Goal: Find specific page/section: Find specific page/section

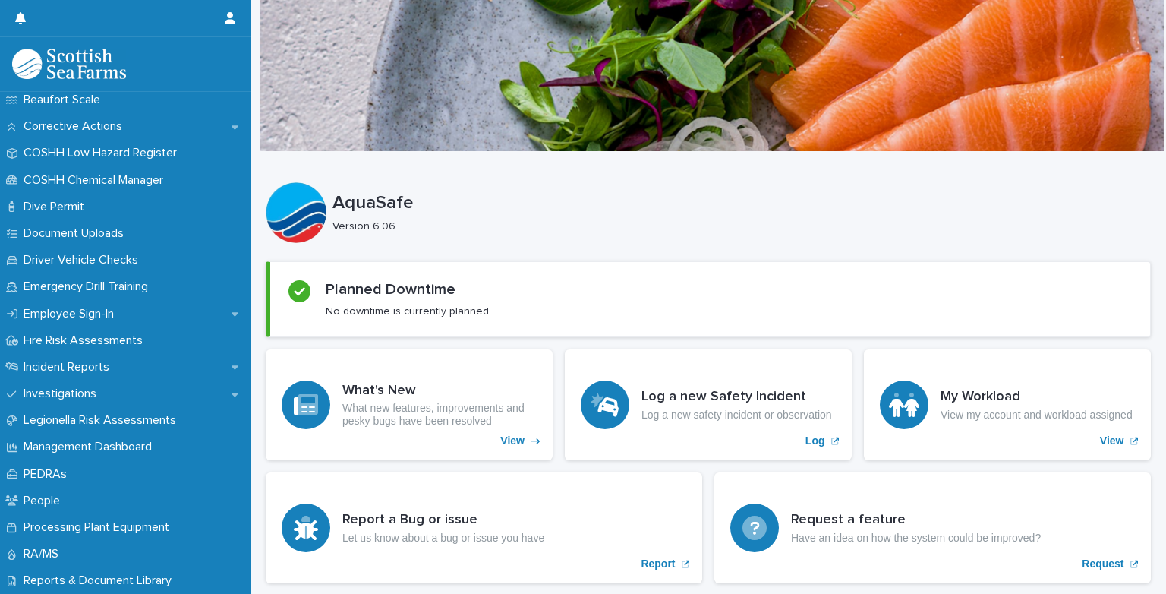
scroll to position [397, 0]
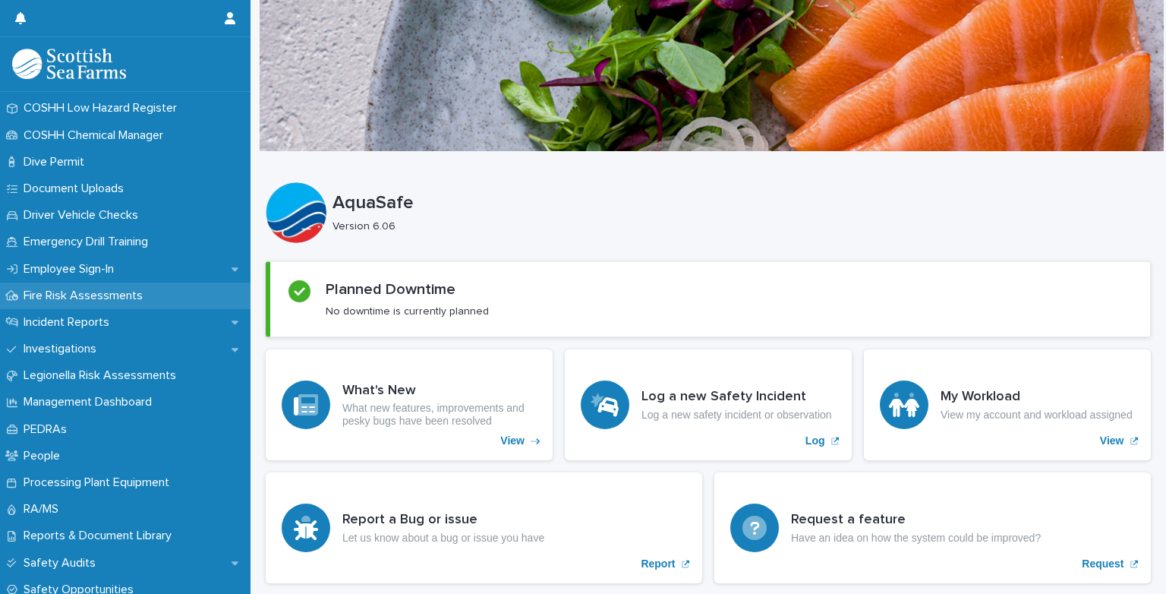
click at [100, 295] on p "Fire Risk Assessments" at bounding box center [85, 295] width 137 height 14
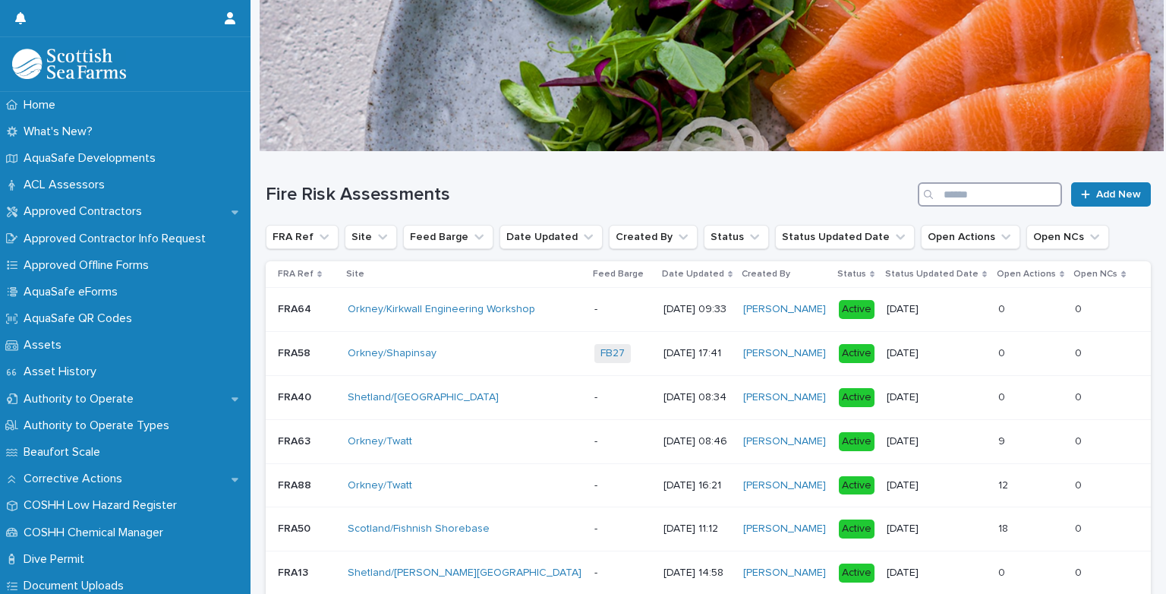
click at [946, 195] on input "Search" at bounding box center [990, 194] width 144 height 24
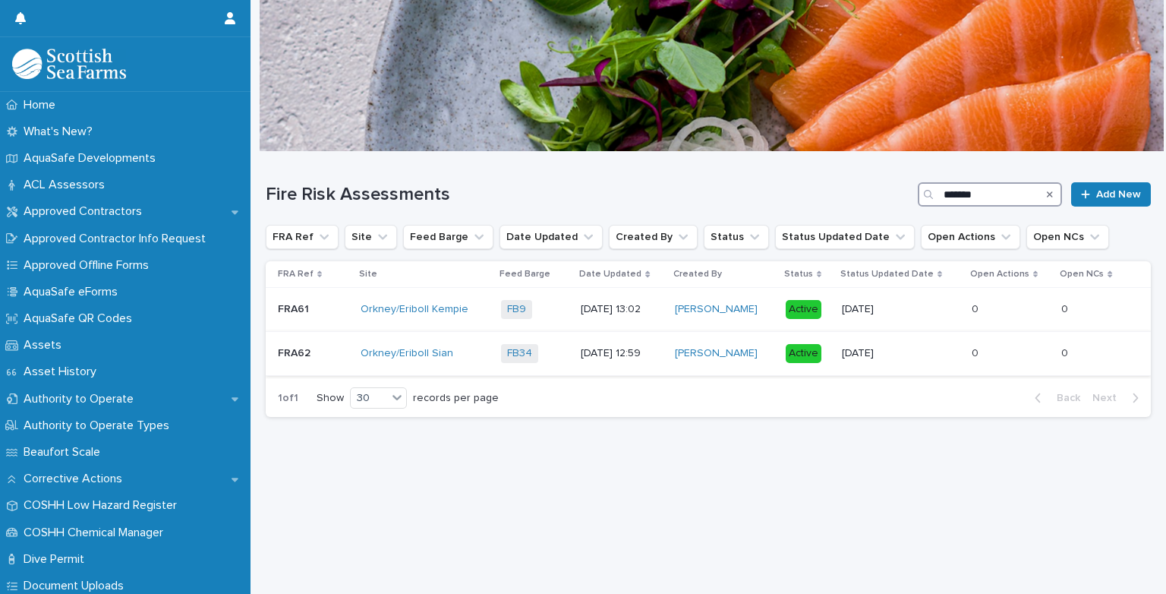
type input "*******"
click at [304, 351] on p "FRA62" at bounding box center [296, 352] width 36 height 16
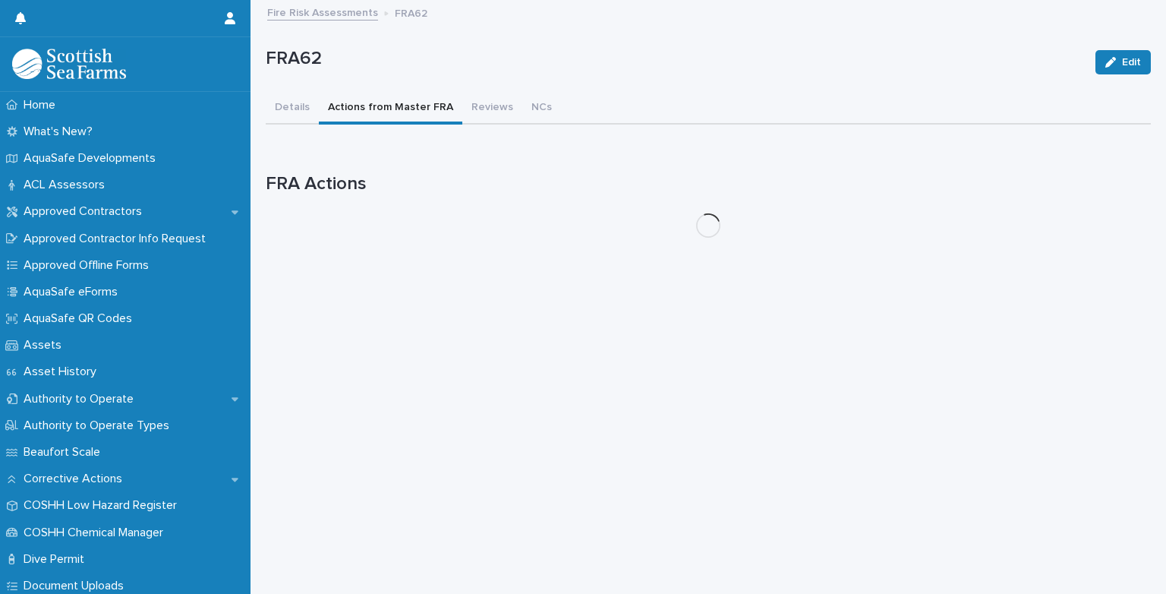
click at [416, 106] on button "Actions from Master FRA" at bounding box center [390, 109] width 143 height 32
click at [483, 108] on button "Reviews" at bounding box center [492, 109] width 60 height 32
click at [522, 108] on button "NCs" at bounding box center [541, 109] width 39 height 32
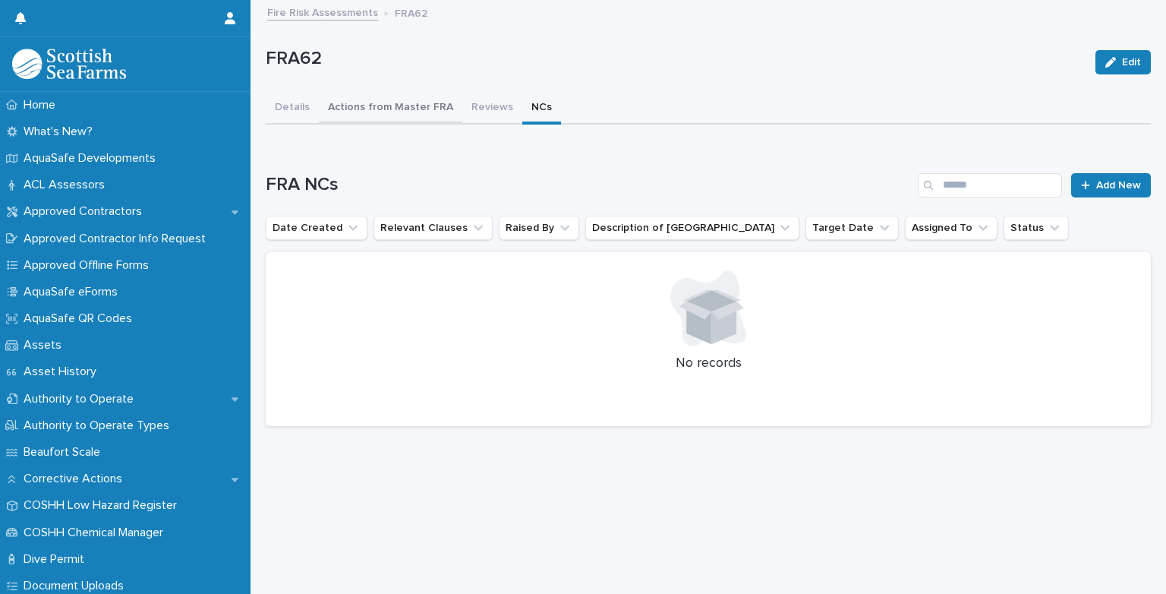
click at [416, 110] on button "Actions from Master FRA" at bounding box center [390, 109] width 143 height 32
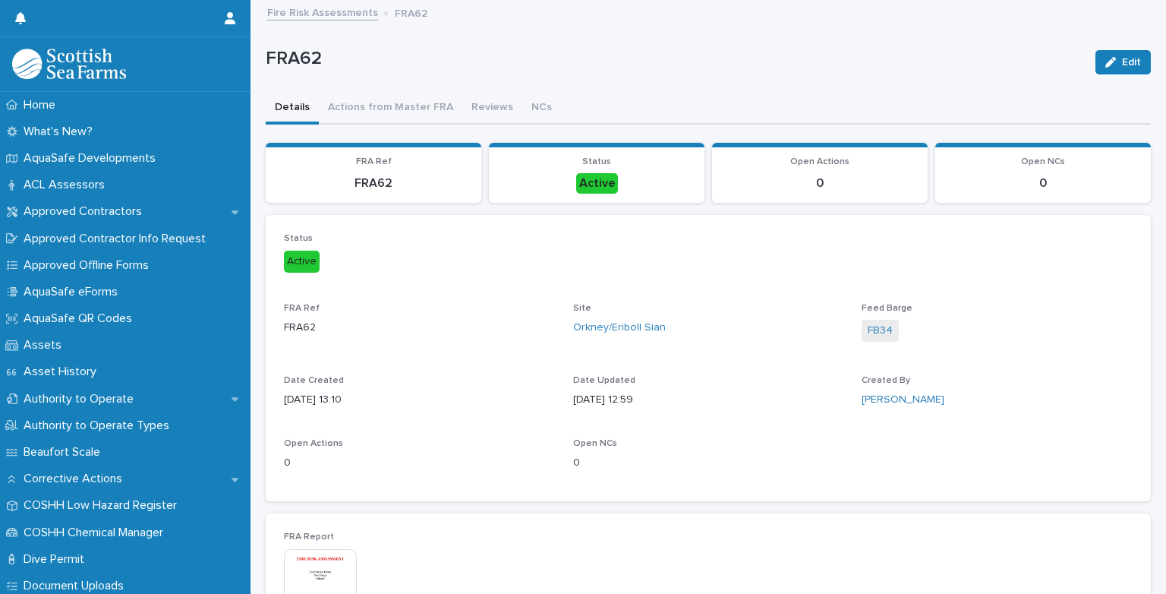
click at [300, 104] on button "Details" at bounding box center [292, 109] width 53 height 32
click at [331, 578] on img at bounding box center [320, 585] width 73 height 73
